Goal: Find specific page/section: Find specific page/section

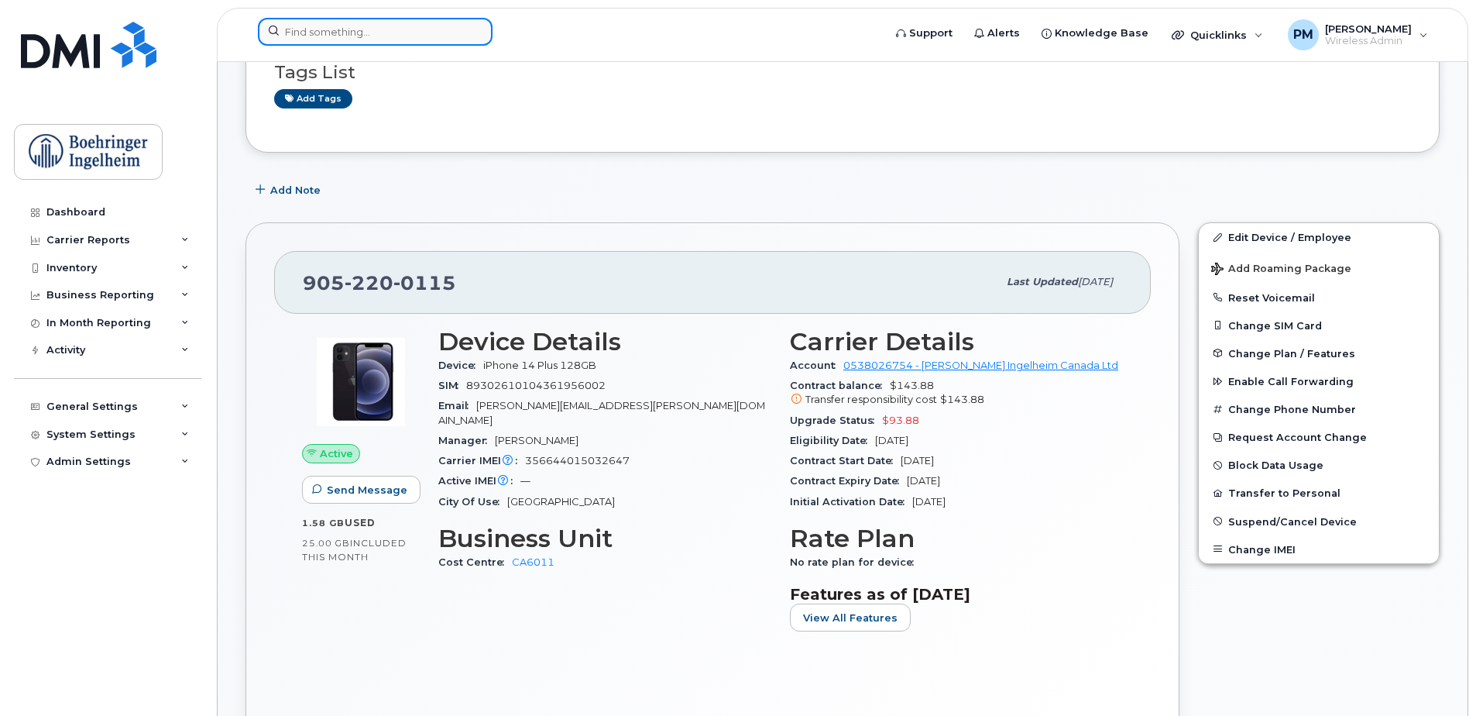
scroll to position [141, 0]
click at [394, 25] on input at bounding box center [375, 32] width 235 height 28
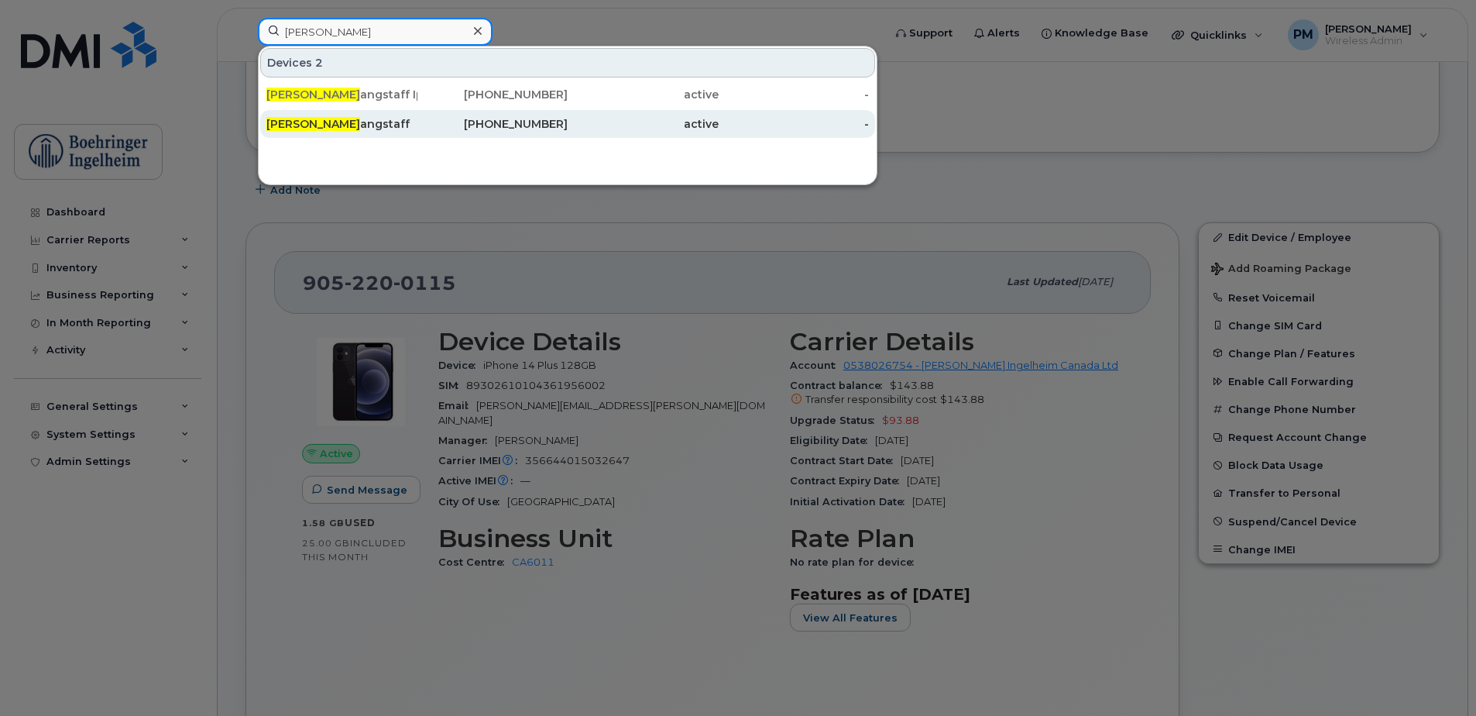
type input "jake l"
click at [380, 114] on div "Jake L angstaff" at bounding box center [341, 124] width 151 height 28
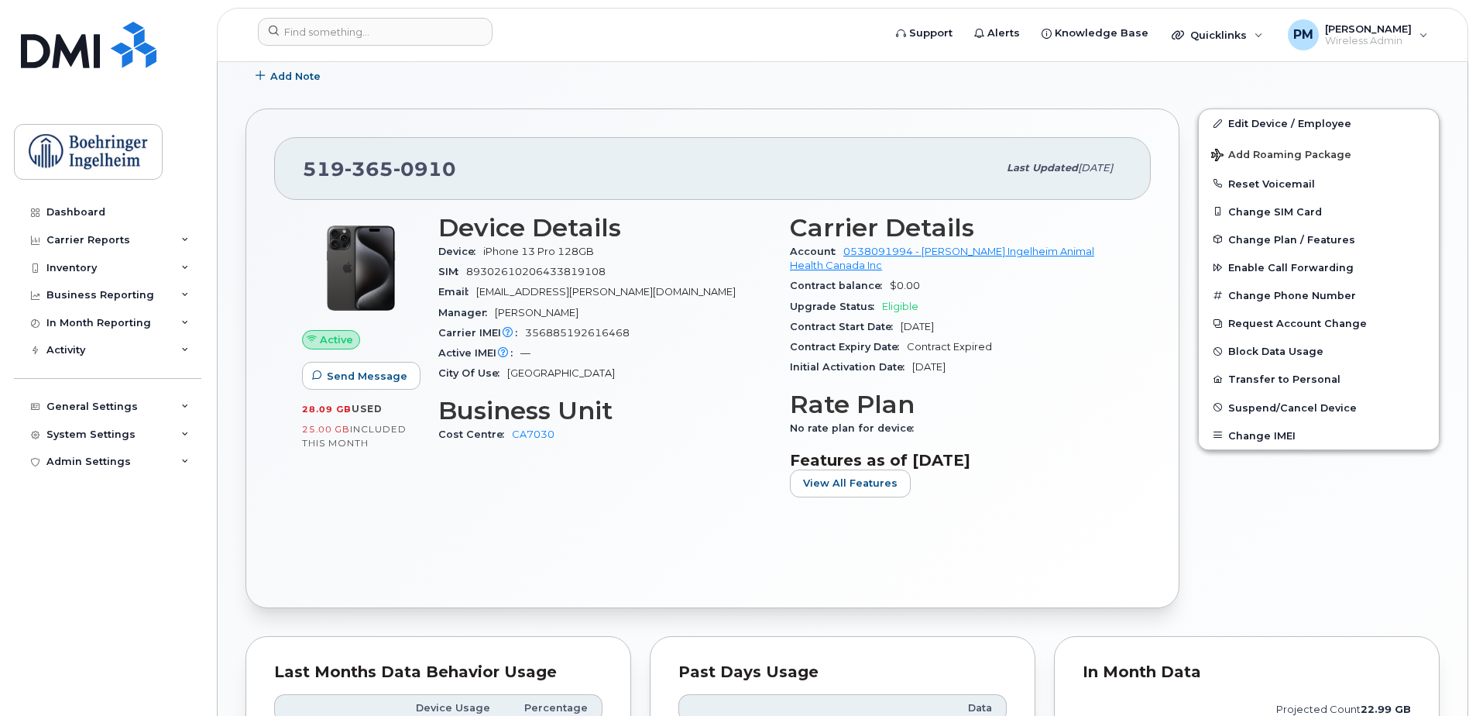
scroll to position [387, 0]
click at [385, 35] on input at bounding box center [375, 32] width 235 height 28
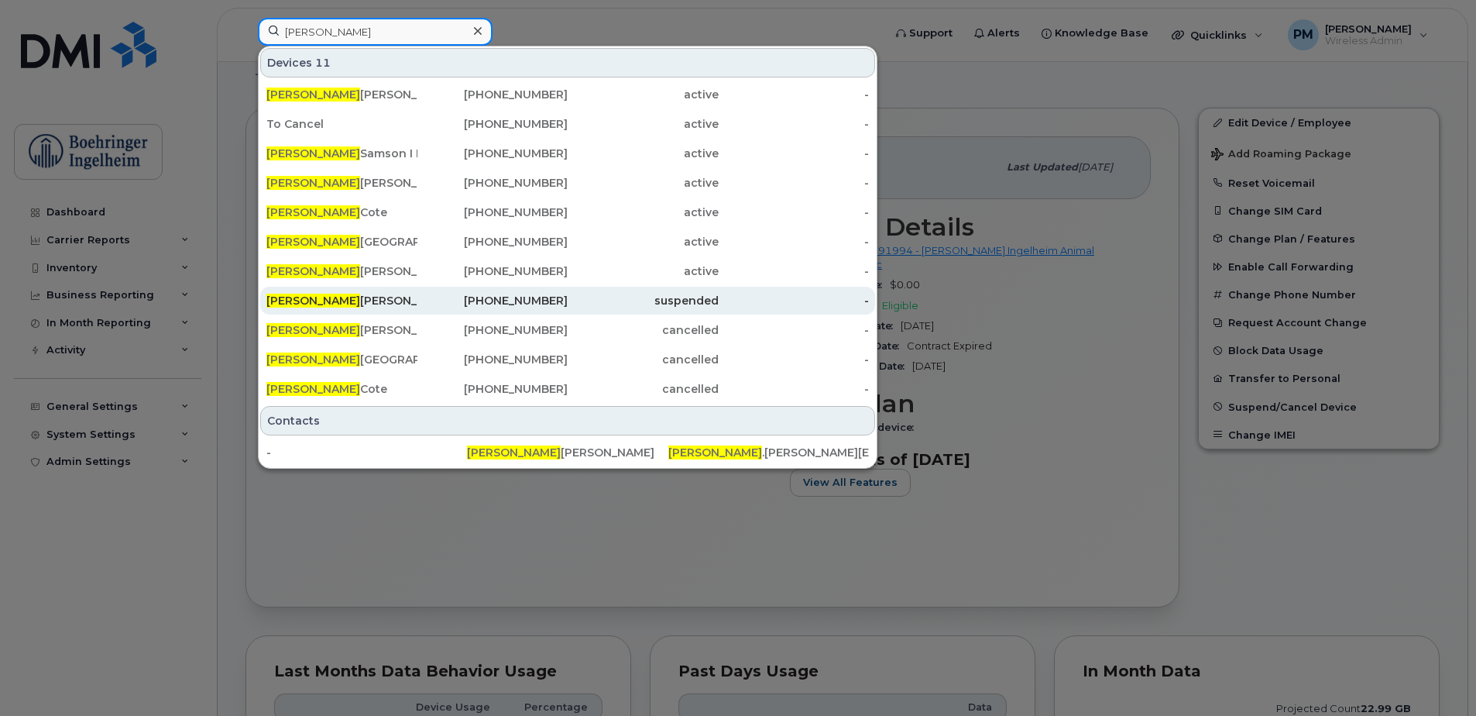
type input "caroline"
click at [420, 294] on div "514-258-2680" at bounding box center [493, 300] width 151 height 15
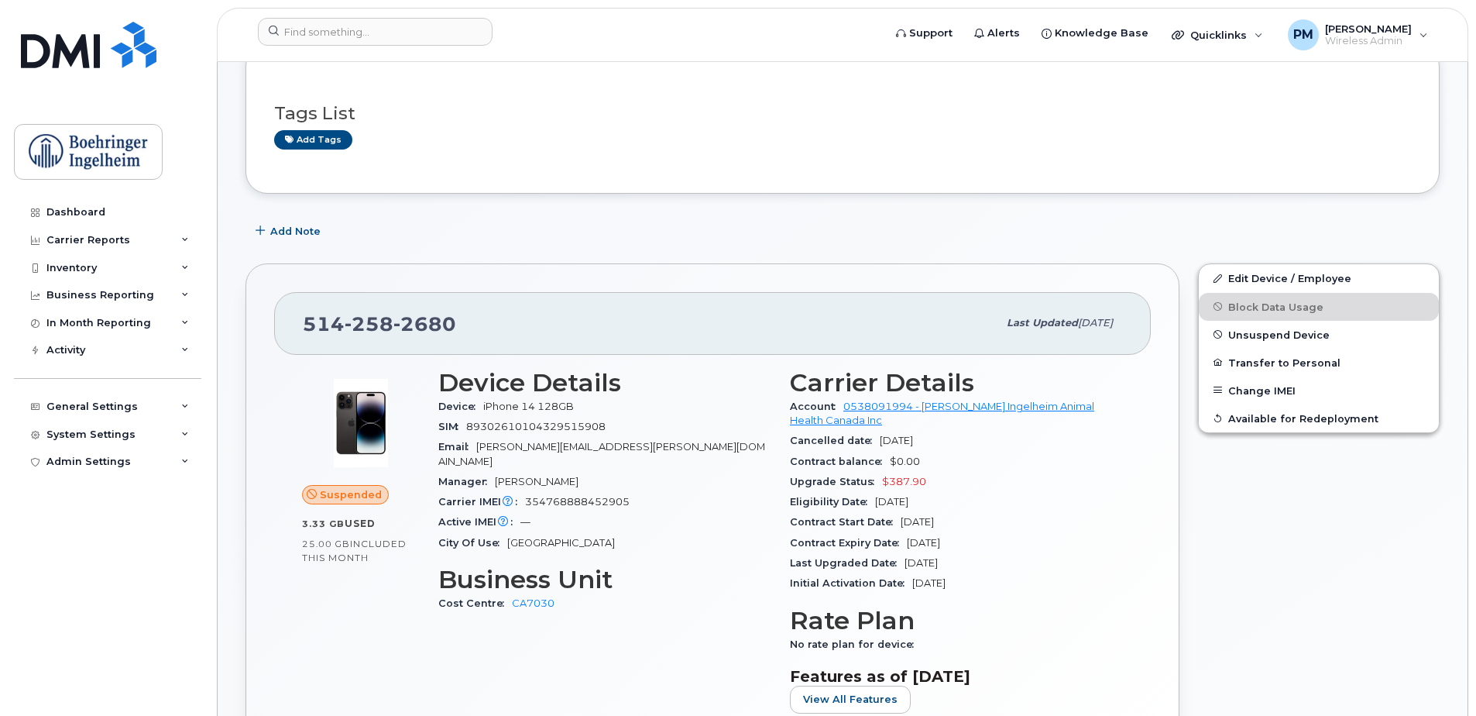
scroll to position [232, 0]
drag, startPoint x: 580, startPoint y: 400, endPoint x: 483, endPoint y: 404, distance: 97.6
click at [483, 404] on div "Device iPhone 14 128GB" at bounding box center [604, 406] width 333 height 20
drag, startPoint x: 483, startPoint y: 404, endPoint x: 653, endPoint y: 379, distance: 172.2
click at [653, 379] on h3 "Device Details" at bounding box center [604, 382] width 333 height 28
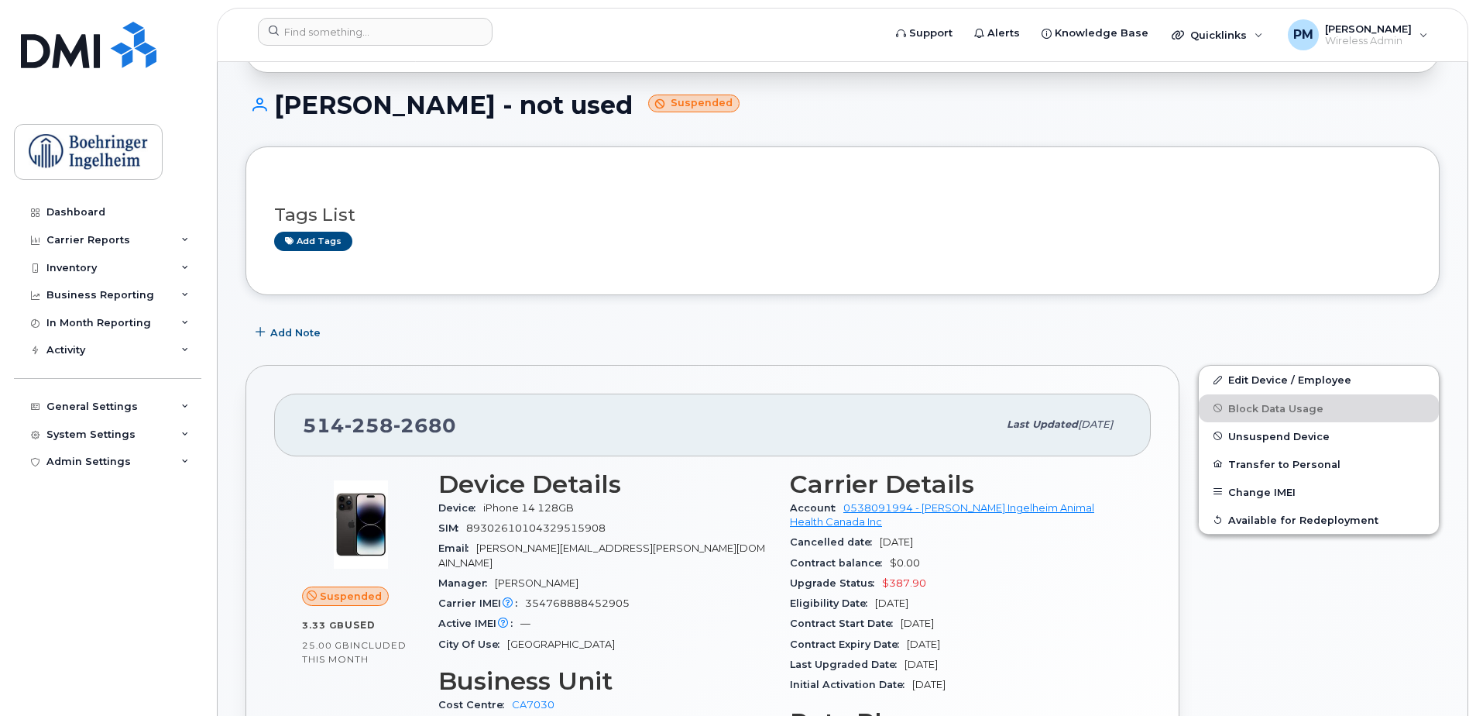
scroll to position [155, 0]
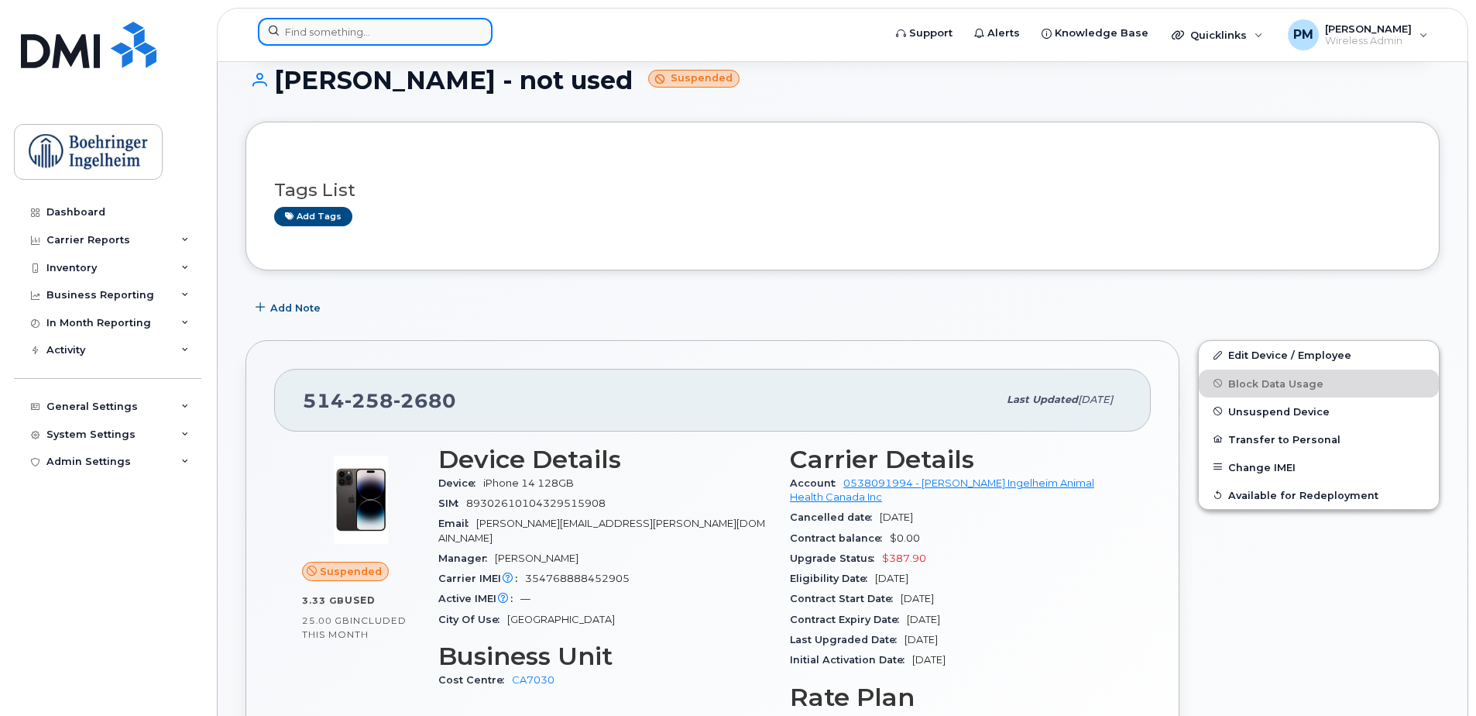
click at [420, 26] on input at bounding box center [375, 32] width 235 height 28
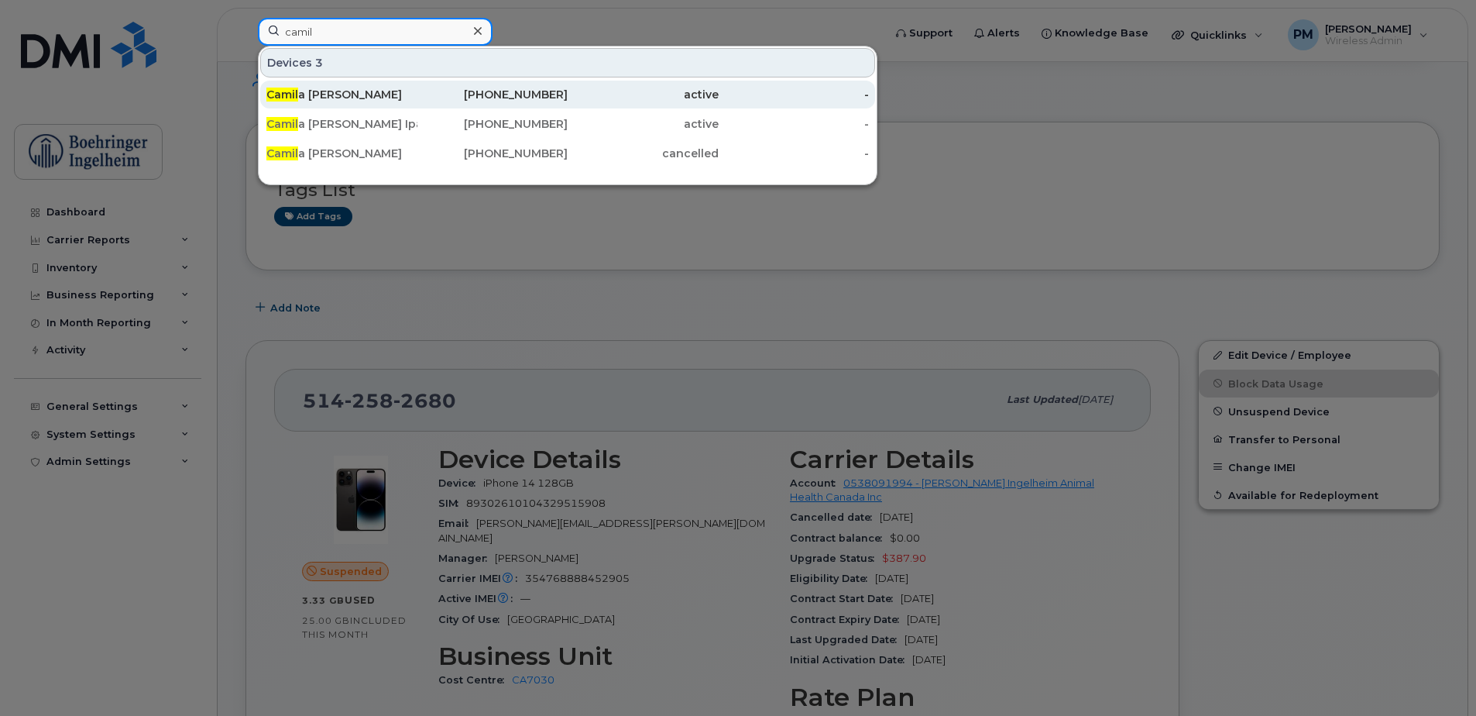
type input "camil"
click at [405, 102] on div "Camil a Godon Carreno" at bounding box center [341, 95] width 151 height 28
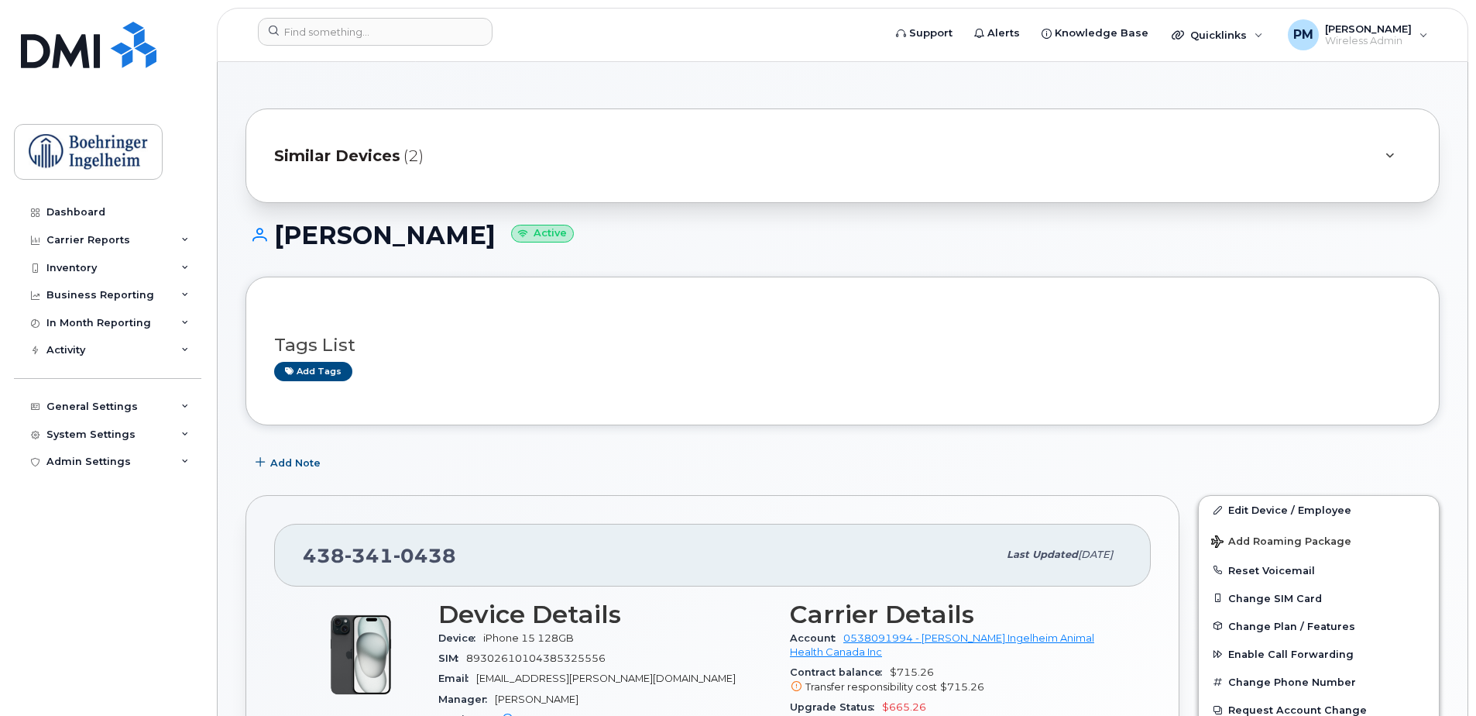
click at [303, 166] on span "Similar Devices" at bounding box center [337, 156] width 126 height 22
